Goal: Transaction & Acquisition: Book appointment/travel/reservation

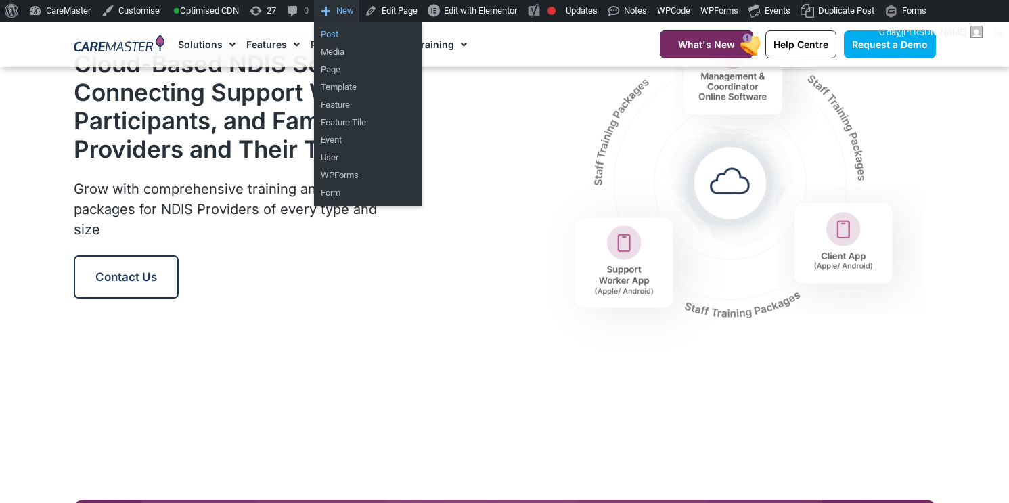
click at [369, 33] on link "Post" at bounding box center [368, 35] width 108 height 18
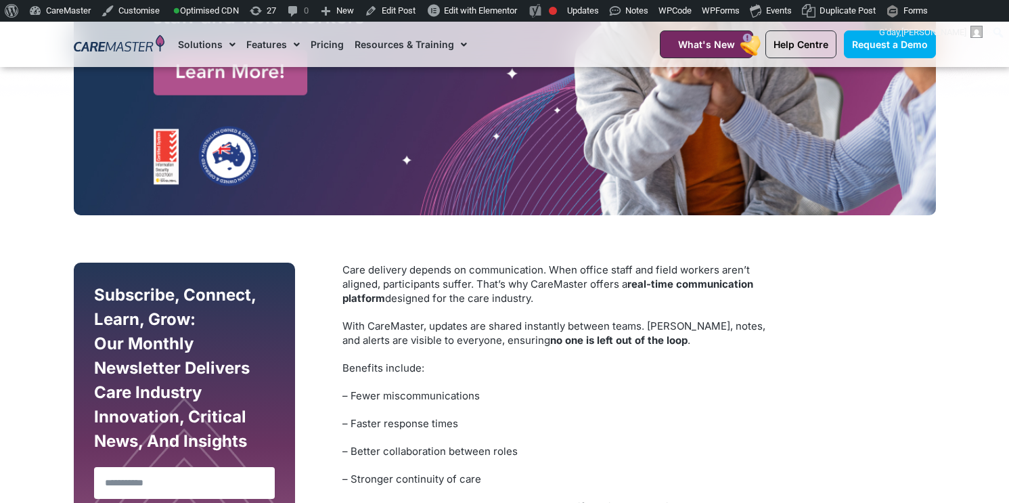
scroll to position [487, 0]
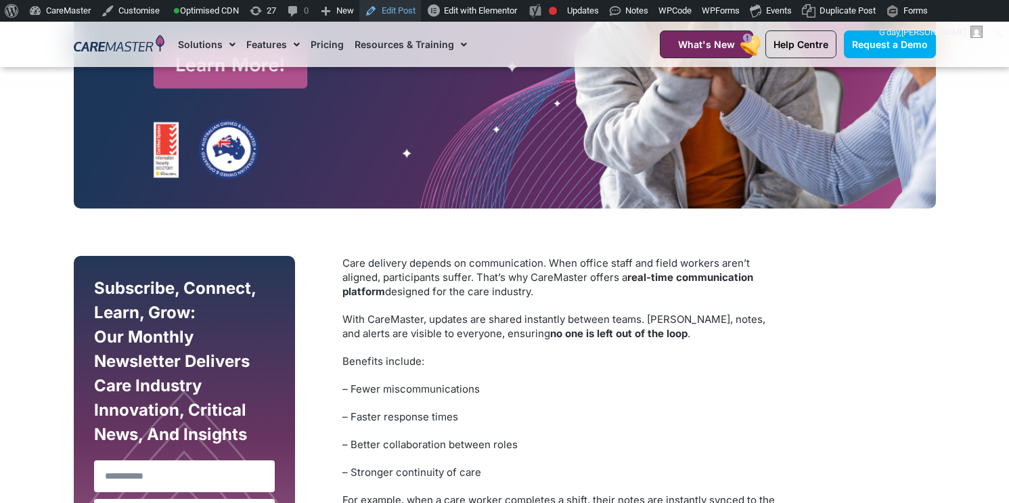
click at [413, 9] on link "Edit Post" at bounding box center [390, 11] width 62 height 22
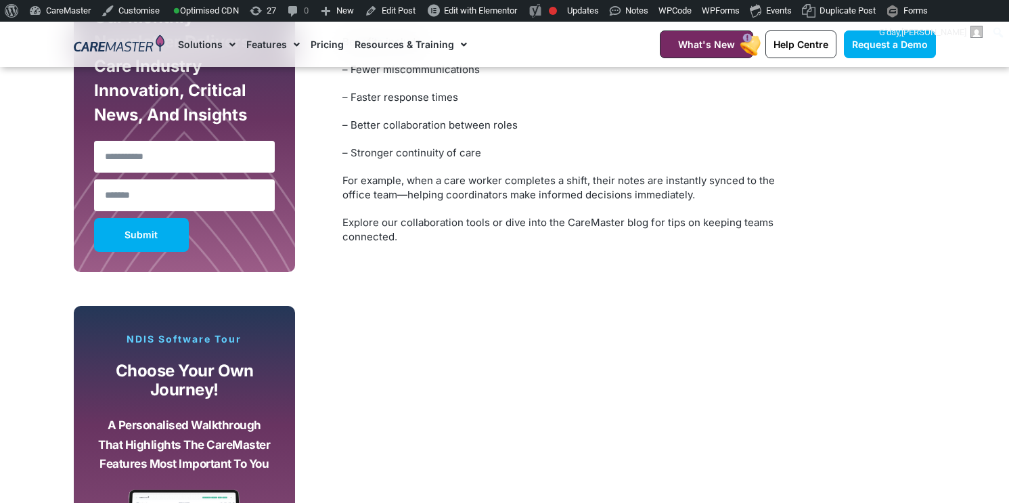
scroll to position [992, 0]
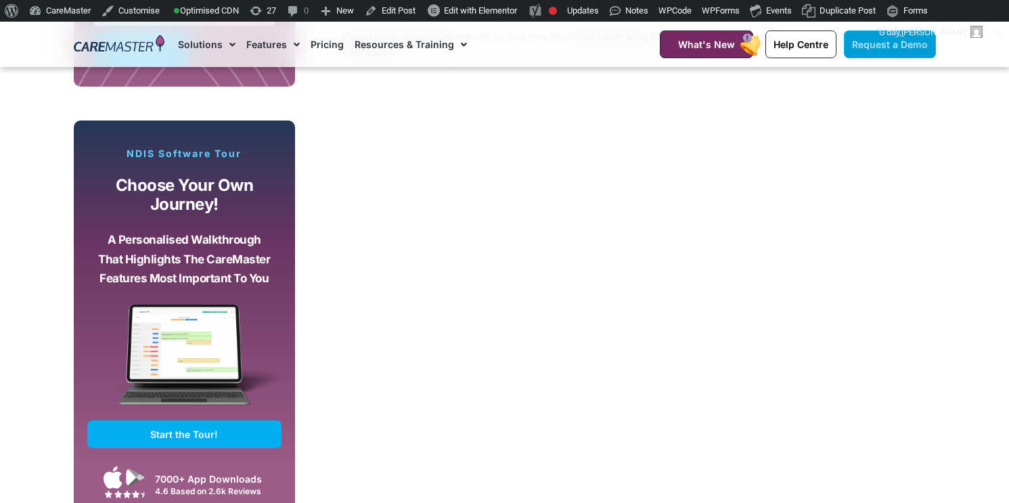
click at [864, 55] on link "Request a Demo" at bounding box center [890, 44] width 92 height 28
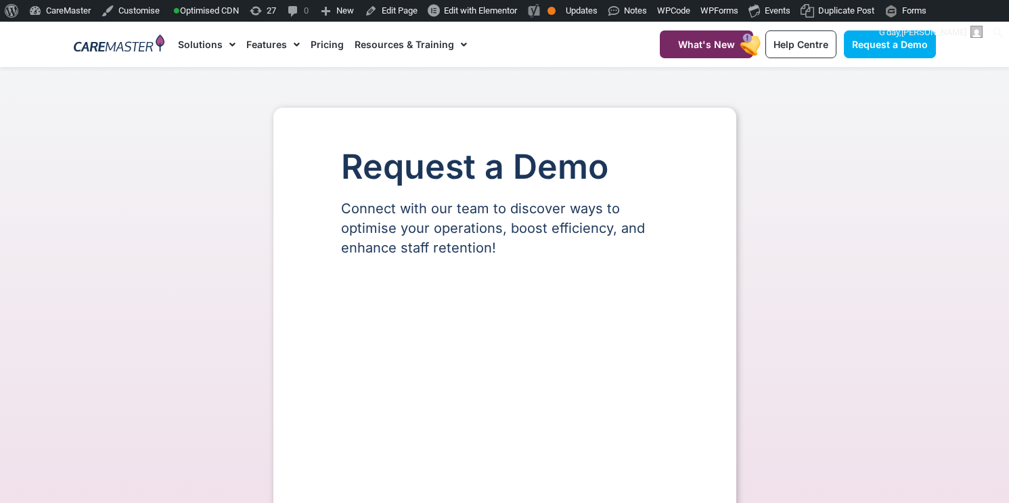
select select "**"
